Goal: Transaction & Acquisition: Obtain resource

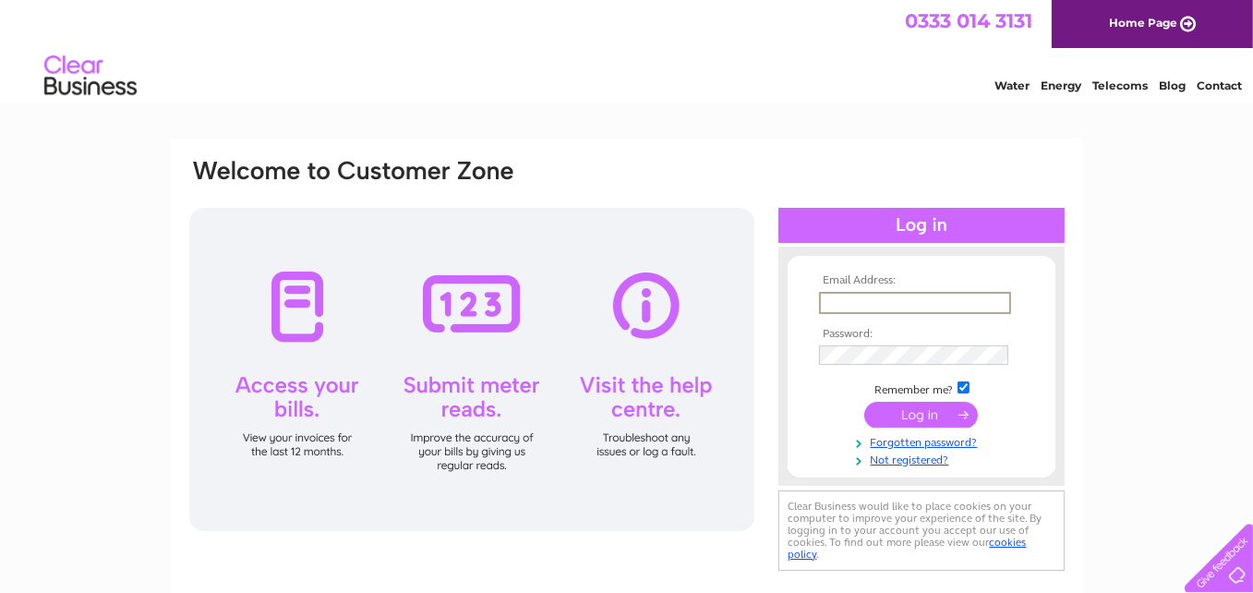
click at [981, 298] on input "text" at bounding box center [915, 303] width 192 height 22
paste input "[EMAIL_ADDRESS][DOMAIN_NAME]"
type input "[EMAIL_ADDRESS][DOMAIN_NAME]"
click at [906, 420] on input "submit" at bounding box center [921, 415] width 114 height 26
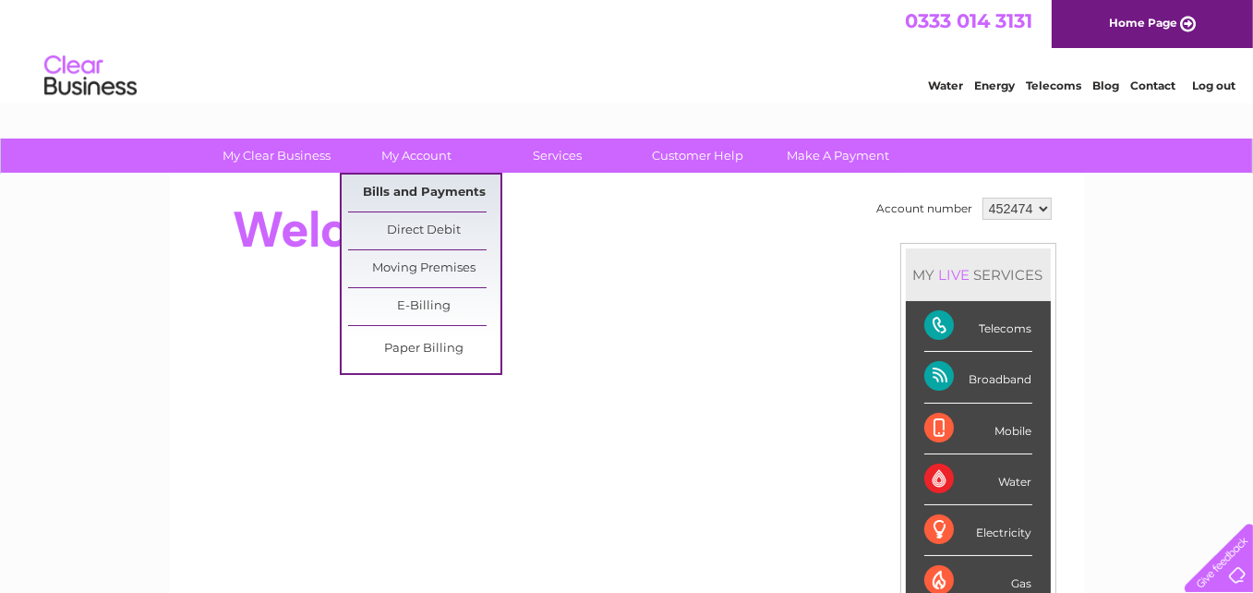
click at [439, 182] on link "Bills and Payments" at bounding box center [424, 193] width 152 height 37
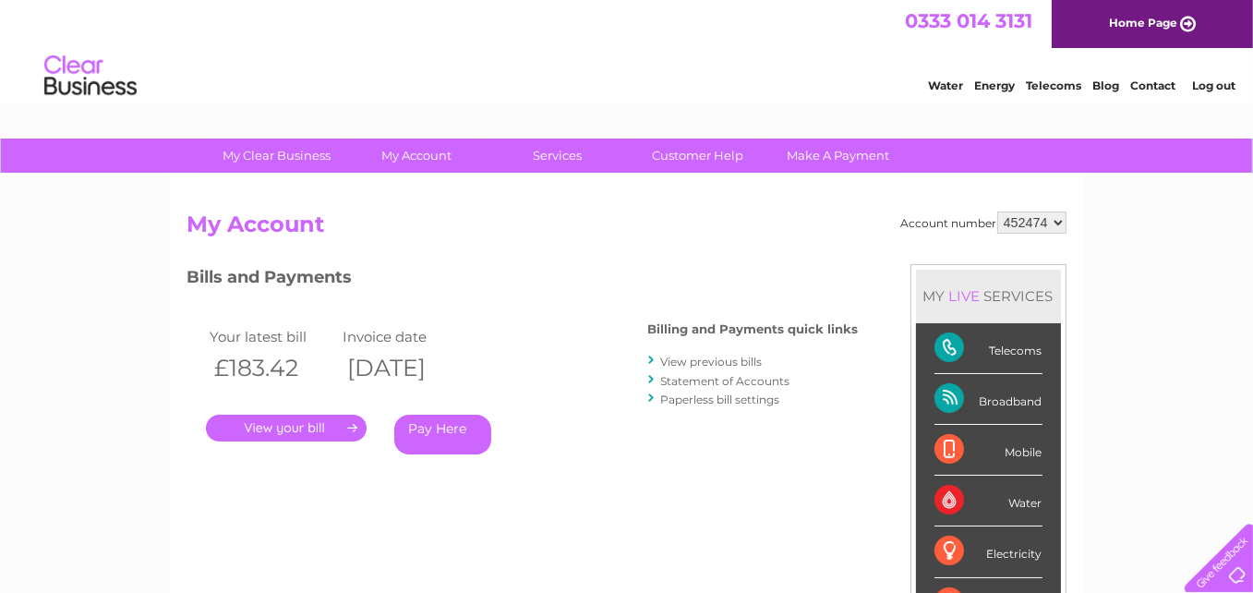
click at [291, 424] on link "." at bounding box center [286, 428] width 161 height 27
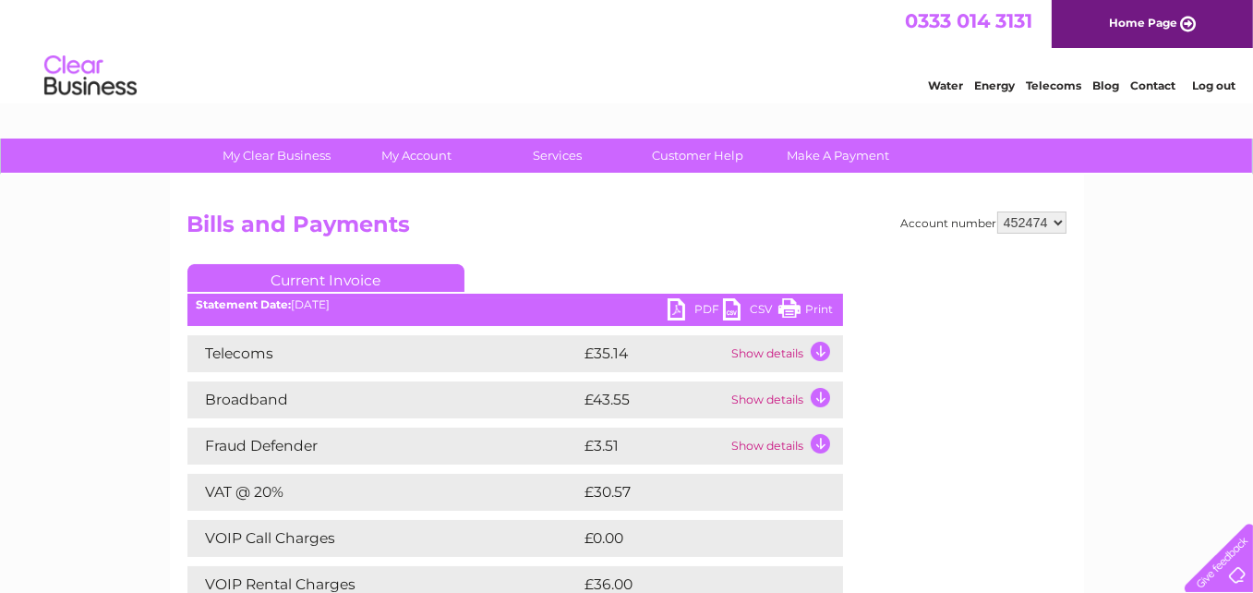
click at [706, 311] on link "PDF" at bounding box center [695, 311] width 55 height 27
